Goal: Task Accomplishment & Management: Use online tool/utility

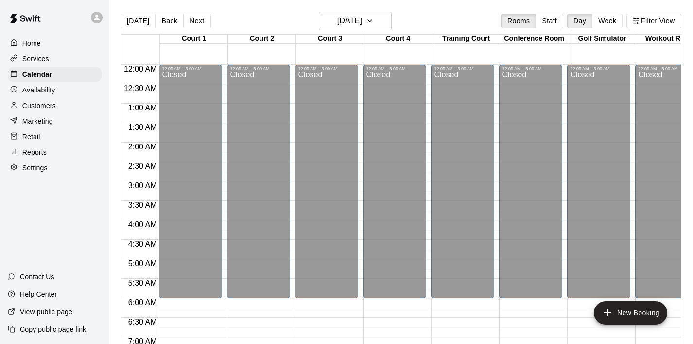
scroll to position [629, 0]
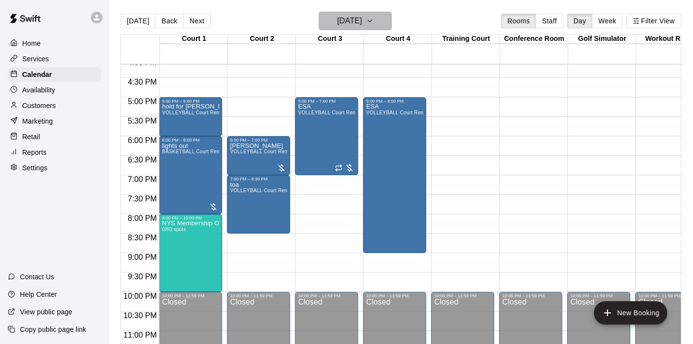
click at [374, 17] on icon "button" at bounding box center [370, 21] width 8 height 12
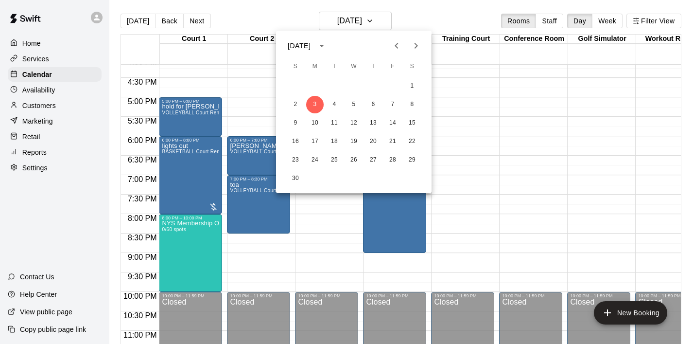
click at [417, 44] on icon "Next month" at bounding box center [416, 46] width 12 height 12
click at [312, 88] on button "1" at bounding box center [315, 86] width 18 height 18
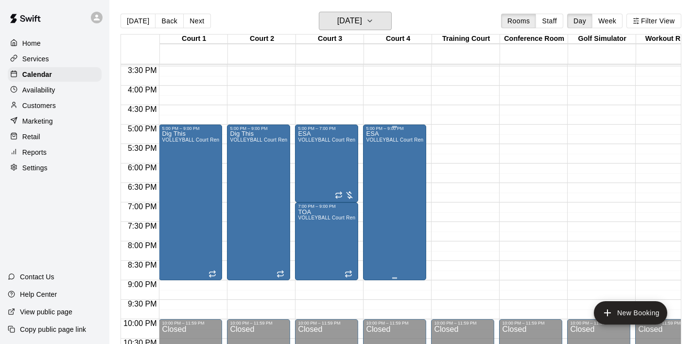
scroll to position [601, 0]
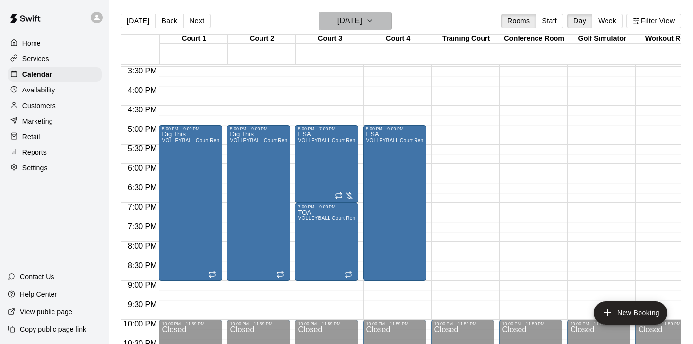
click at [374, 18] on icon "button" at bounding box center [370, 21] width 8 height 12
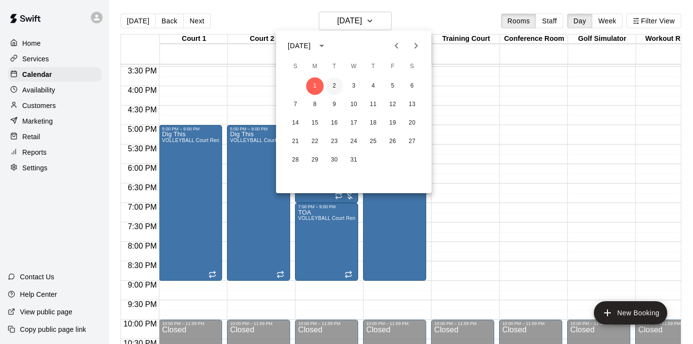
click at [332, 82] on button "2" at bounding box center [335, 86] width 18 height 18
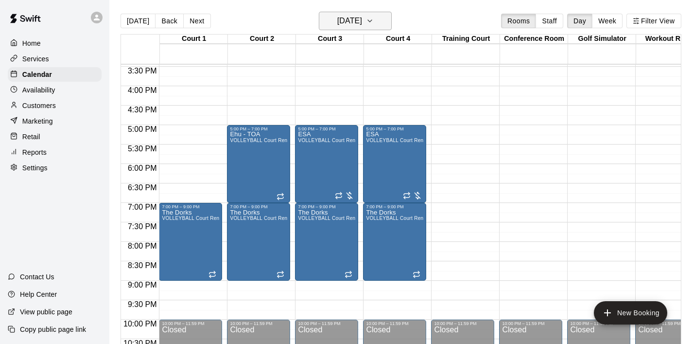
click at [388, 27] on button "[DATE]" at bounding box center [355, 21] width 73 height 18
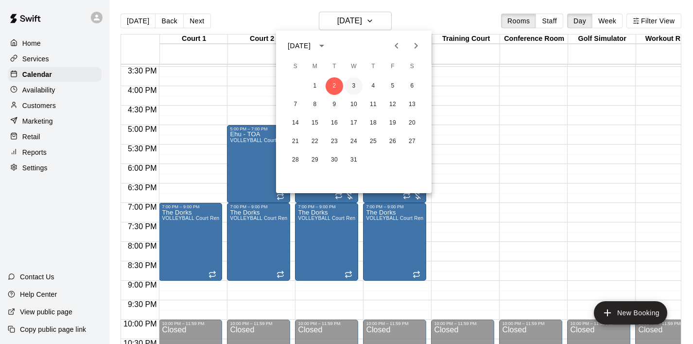
click at [356, 83] on button "3" at bounding box center [354, 86] width 18 height 18
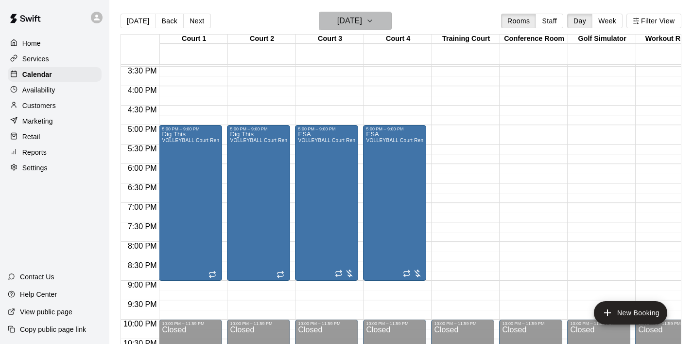
click at [374, 26] on icon "button" at bounding box center [370, 21] width 8 height 12
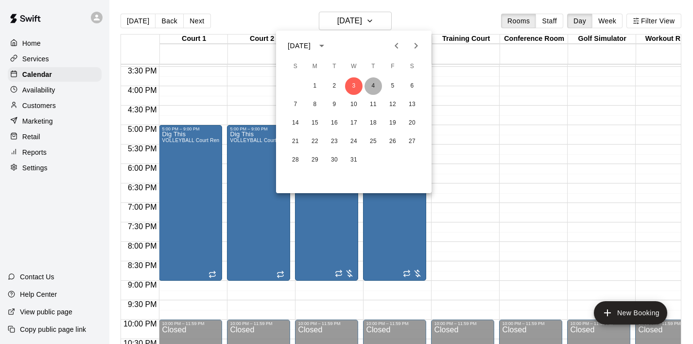
click at [378, 83] on button "4" at bounding box center [374, 86] width 18 height 18
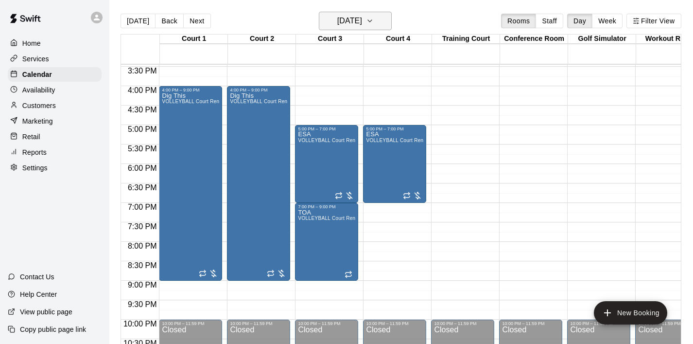
click at [374, 24] on icon "button" at bounding box center [370, 21] width 8 height 12
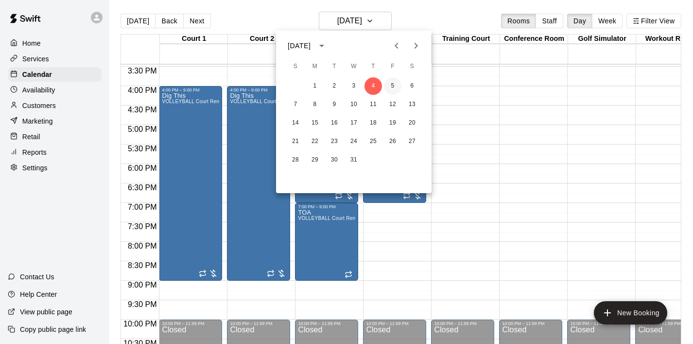
click at [390, 89] on button "5" at bounding box center [393, 86] width 18 height 18
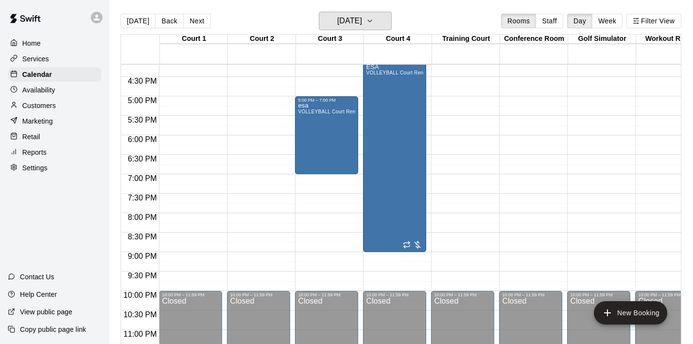
scroll to position [644, 0]
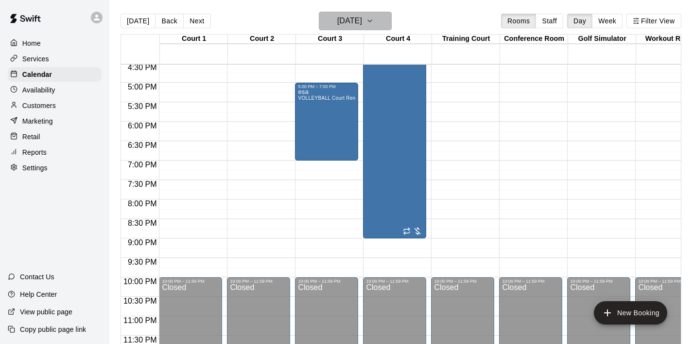
click at [374, 21] on icon "button" at bounding box center [370, 21] width 8 height 12
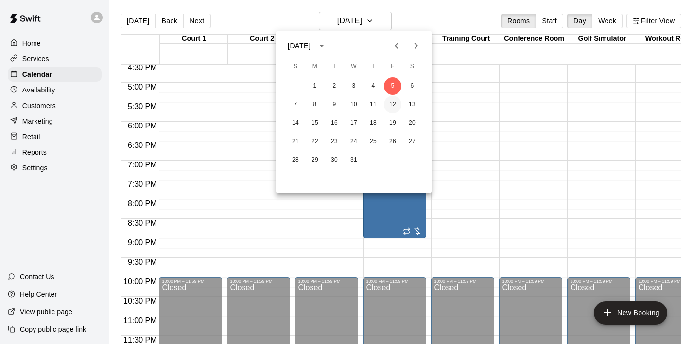
click at [389, 104] on button "12" at bounding box center [393, 105] width 18 height 18
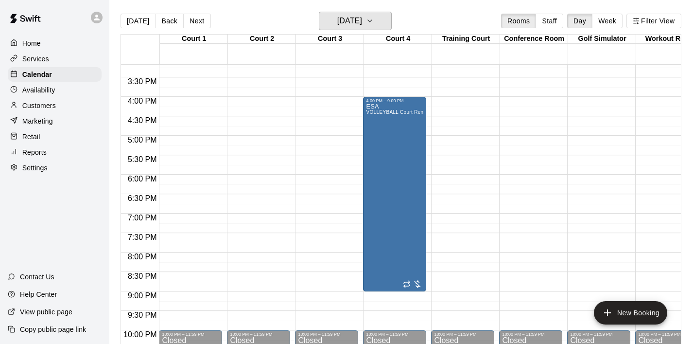
scroll to position [582, 0]
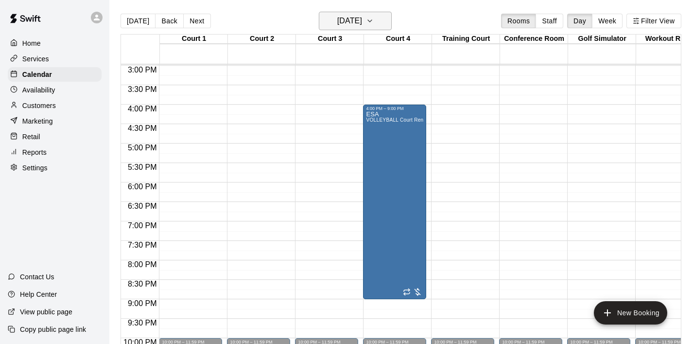
click at [374, 20] on icon "button" at bounding box center [370, 21] width 8 height 12
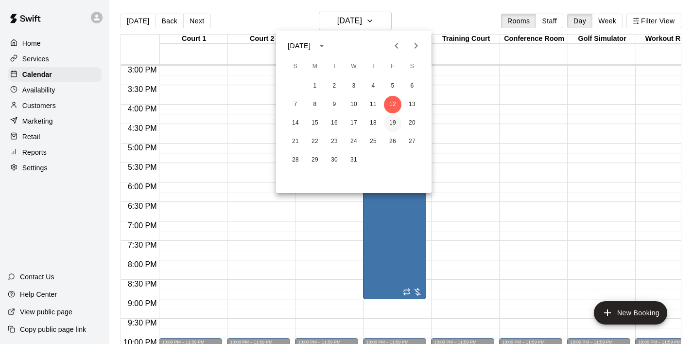
click at [391, 123] on button "19" at bounding box center [393, 123] width 18 height 18
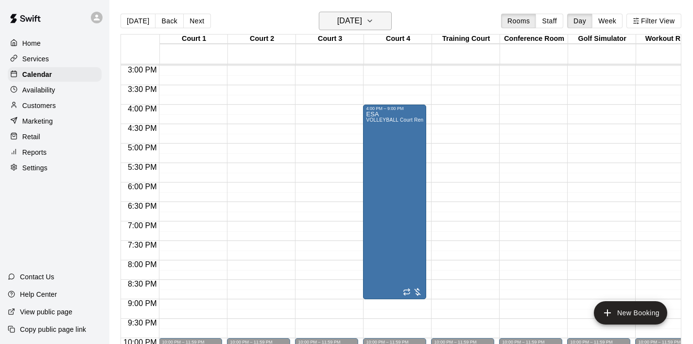
click at [374, 18] on icon "button" at bounding box center [370, 21] width 8 height 12
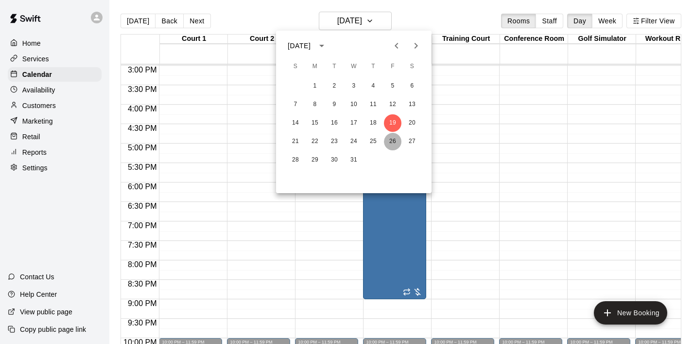
click at [396, 145] on button "26" at bounding box center [393, 142] width 18 height 18
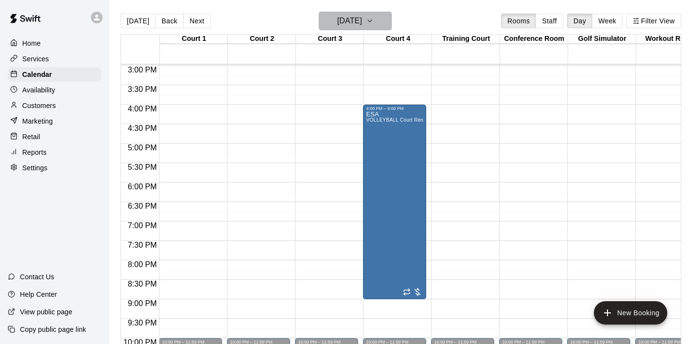
click at [385, 19] on button "[DATE]" at bounding box center [355, 21] width 73 height 18
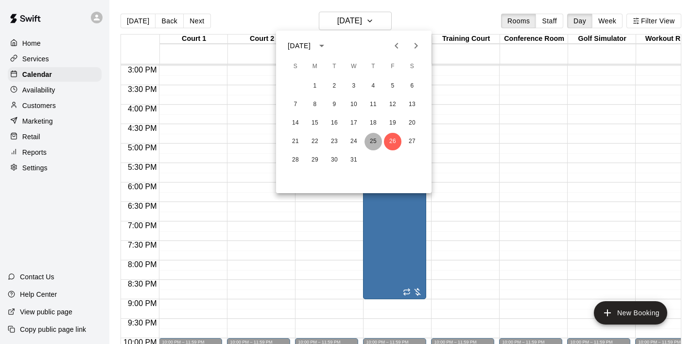
click at [376, 139] on button "25" at bounding box center [374, 142] width 18 height 18
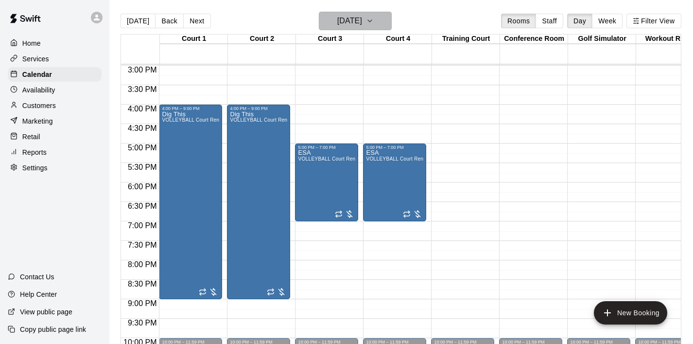
click at [372, 21] on icon "button" at bounding box center [370, 21] width 4 height 2
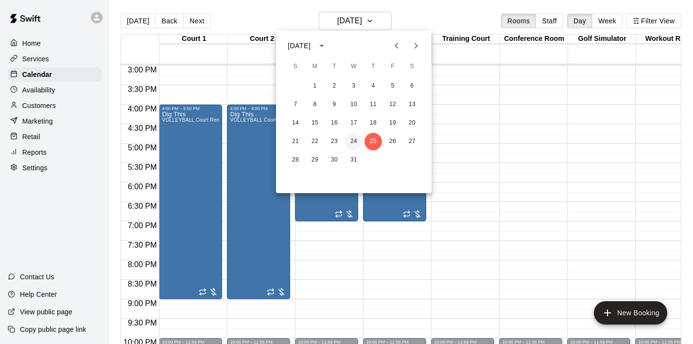
click at [356, 141] on button "24" at bounding box center [354, 142] width 18 height 18
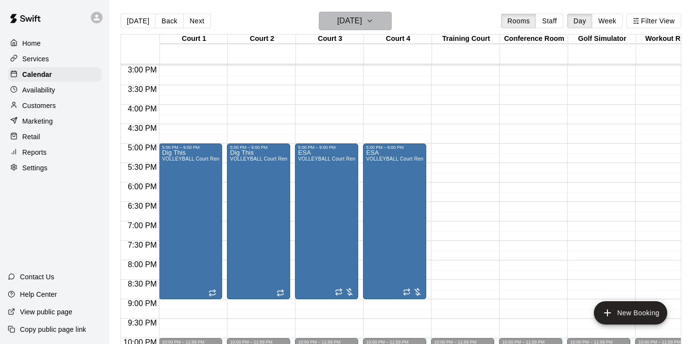
click at [374, 18] on icon "button" at bounding box center [370, 21] width 8 height 12
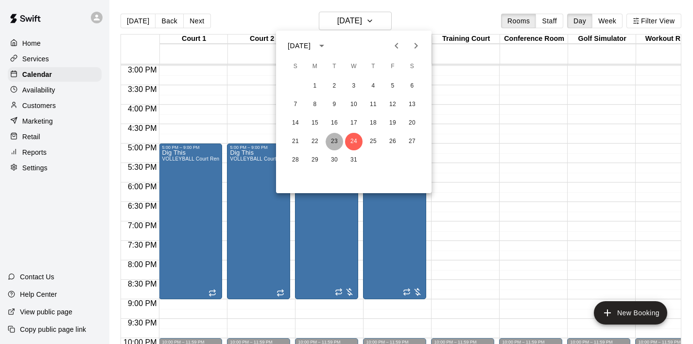
click at [336, 141] on button "23" at bounding box center [335, 142] width 18 height 18
